Goal: Check status

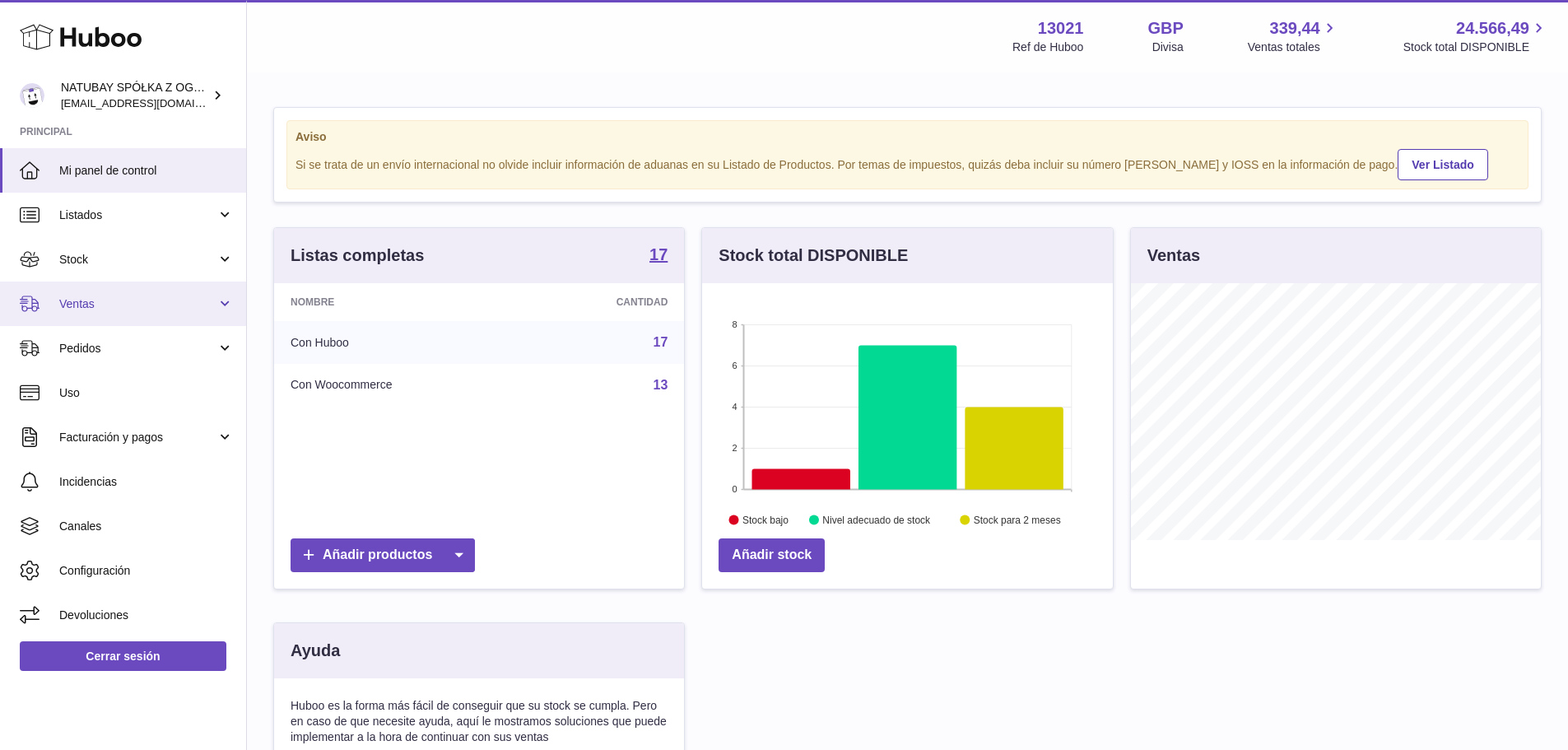
scroll to position [257, 415]
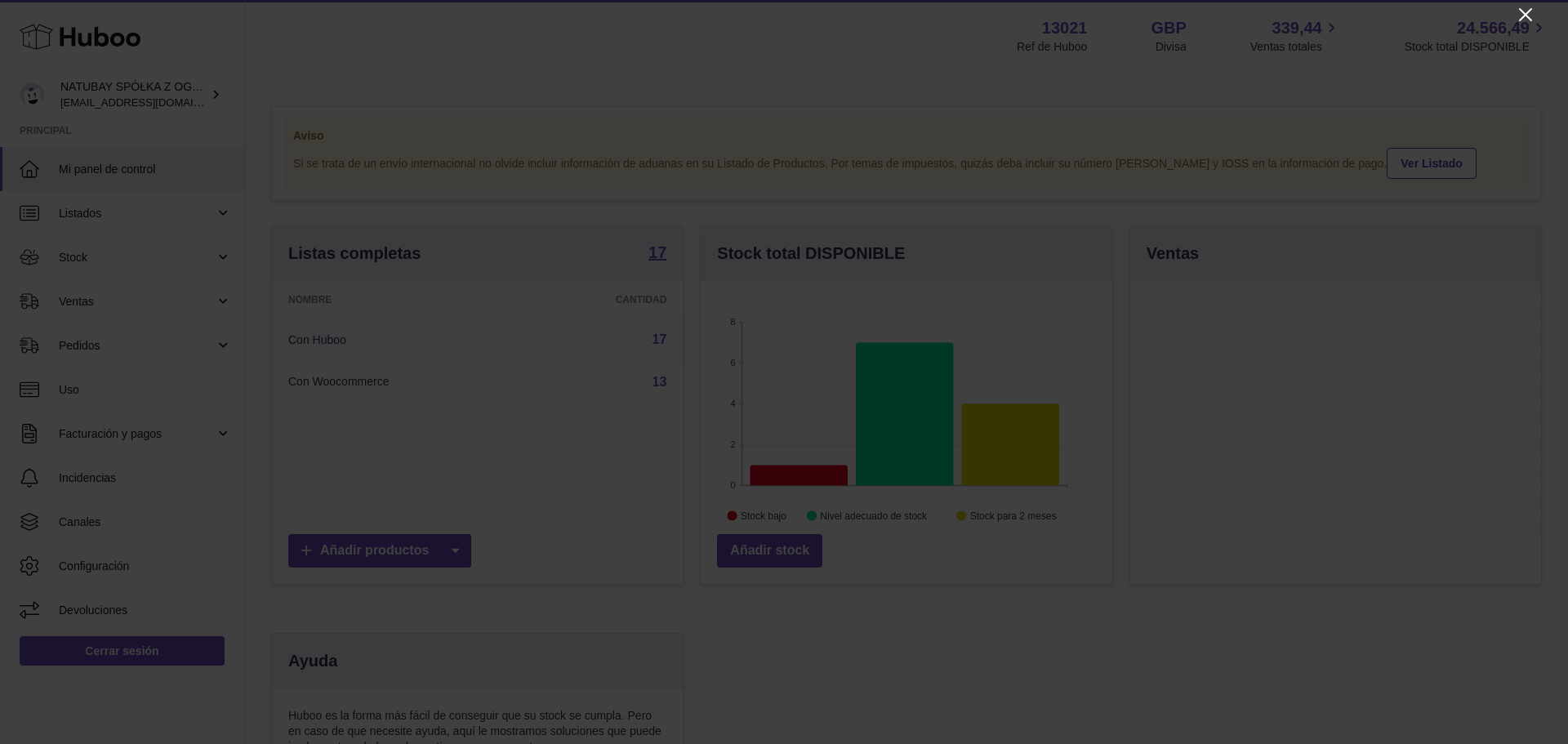
click at [1530, 11] on icon "Close" at bounding box center [1526, 15] width 19 height 19
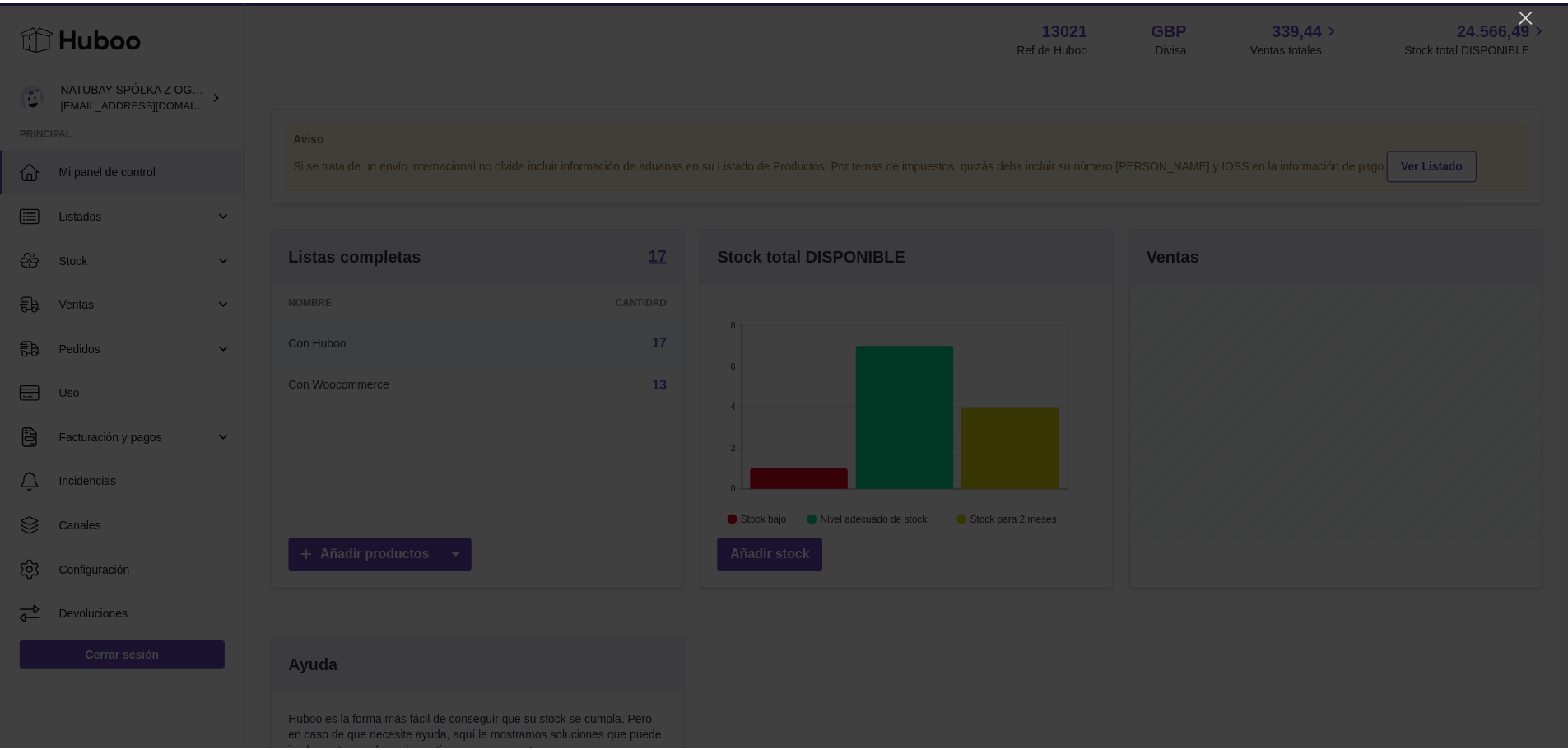
scroll to position [823439, 822769]
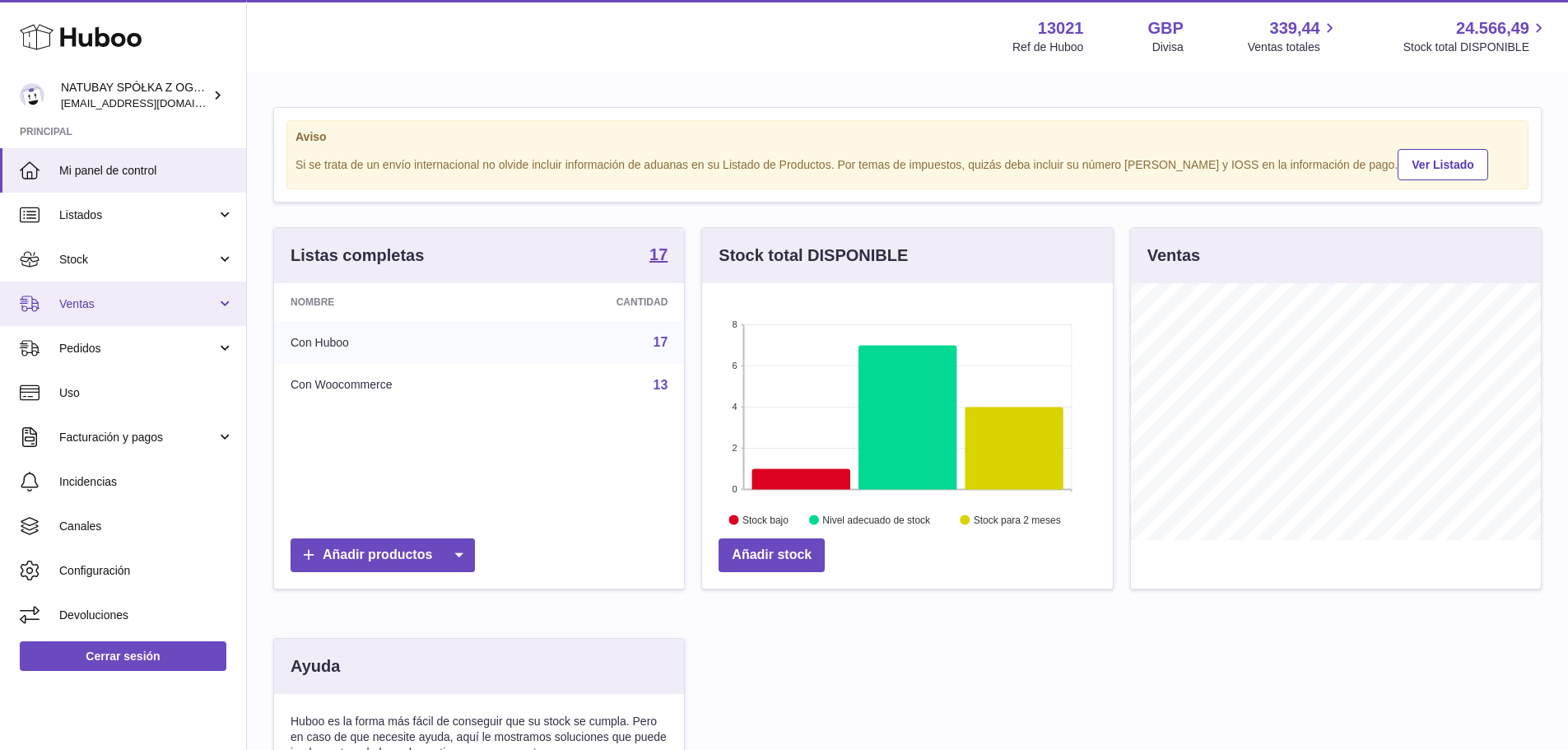
click at [114, 306] on span "Ventas" at bounding box center [138, 304] width 157 height 16
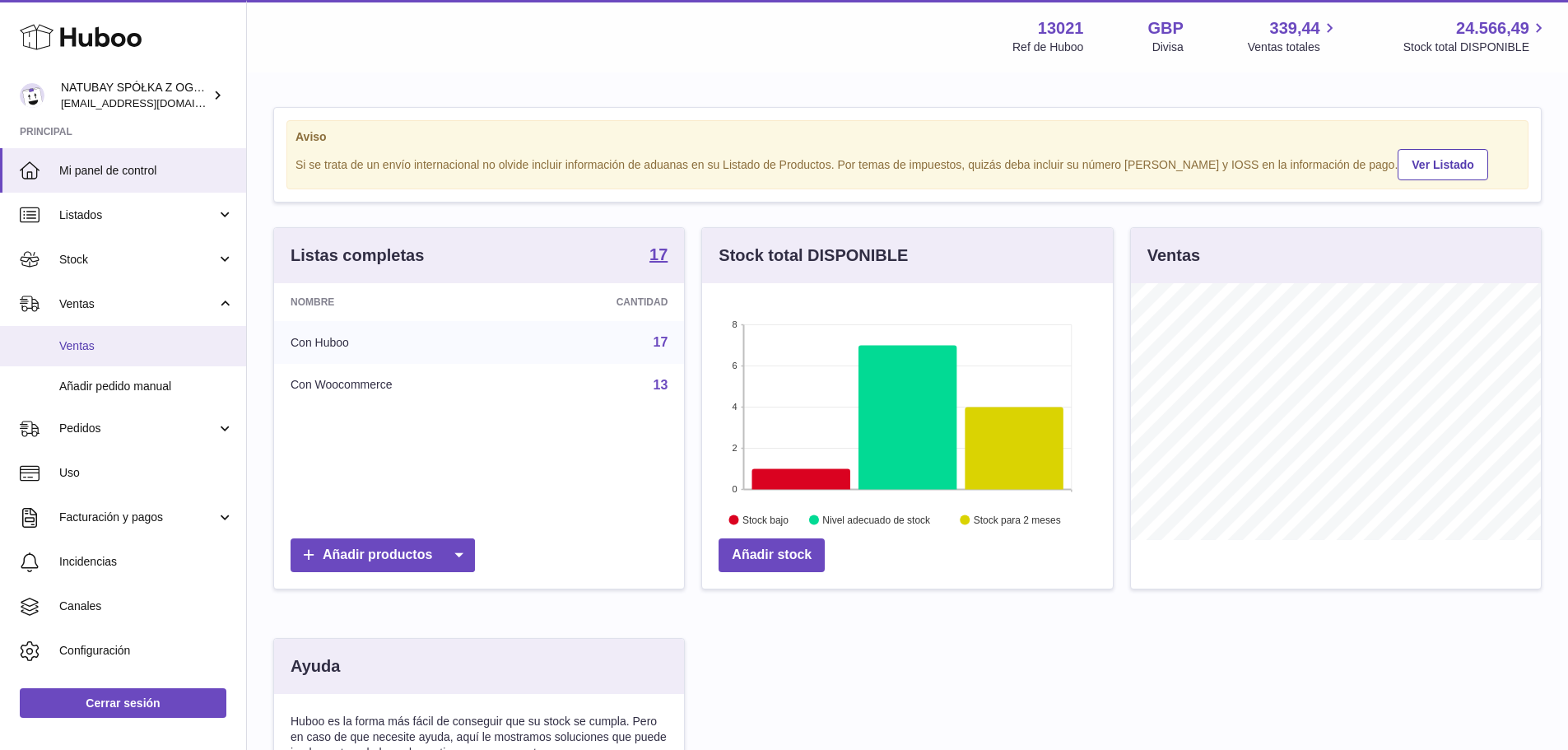
click at [115, 352] on span "Ventas" at bounding box center [146, 347] width 174 height 16
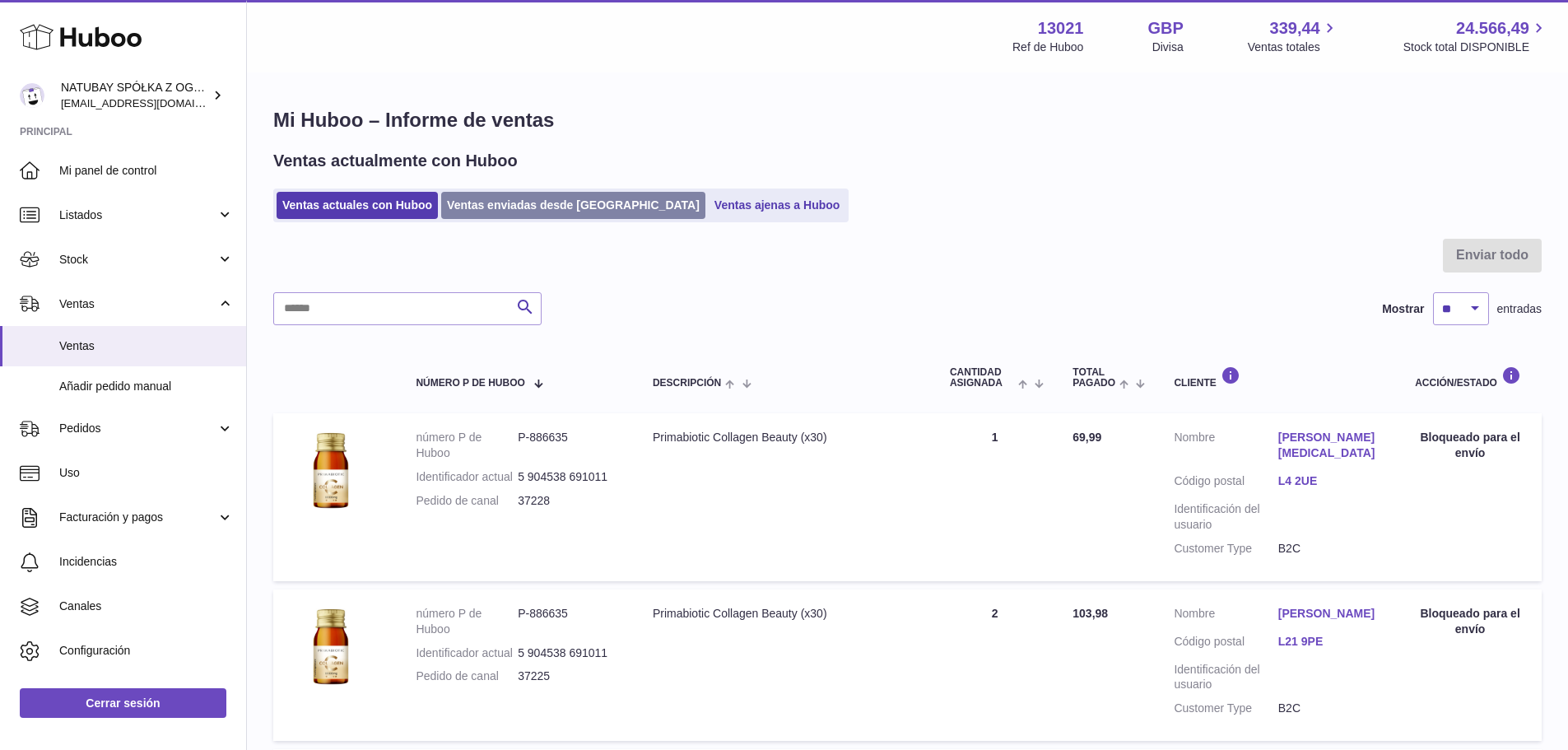
click at [544, 209] on link "Ventas enviadas desde Huboo" at bounding box center [573, 205] width 264 height 27
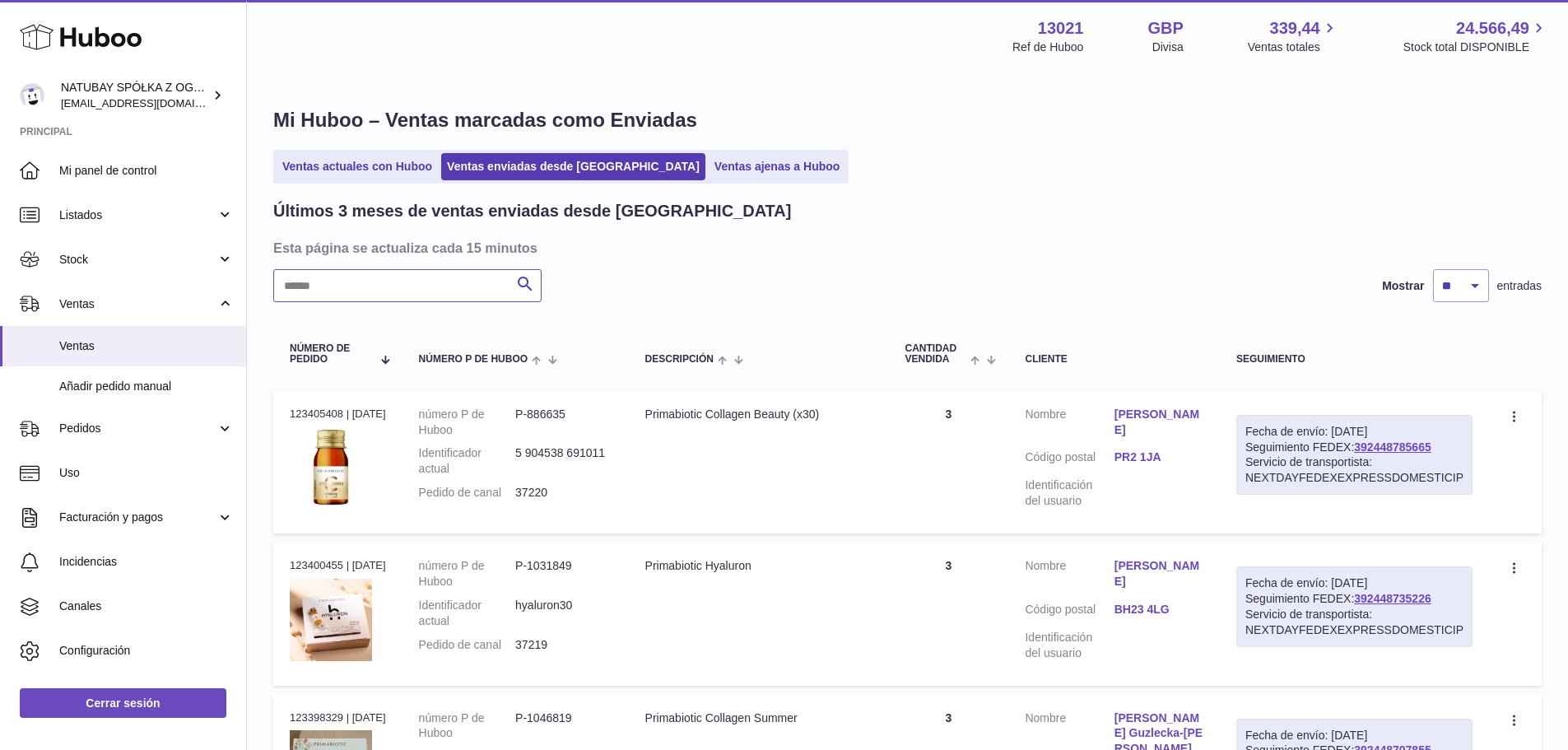
click at [412, 289] on input "text" at bounding box center [407, 286] width 269 height 33
paste input "****"
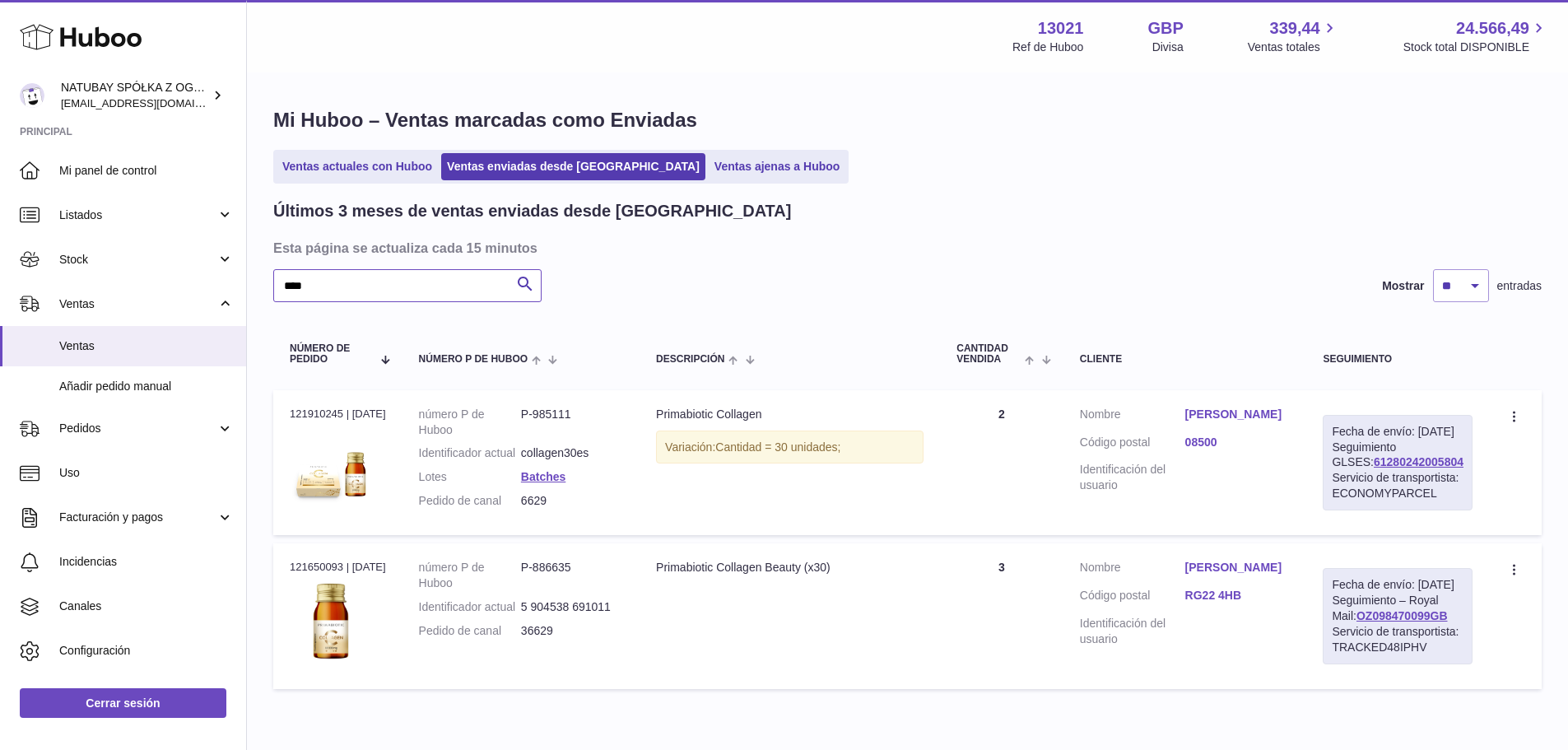
type input "****"
drag, startPoint x: 1406, startPoint y: 481, endPoint x: 1343, endPoint y: 480, distance: 63.0
click at [1343, 480] on div "Fecha de envío: 29º jul. 2025 Seguimiento GLSES: 61280242005804 Servicio de tra…" at bounding box center [1398, 463] width 150 height 96
copy link "61280242005804"
